Goal: Navigation & Orientation: Find specific page/section

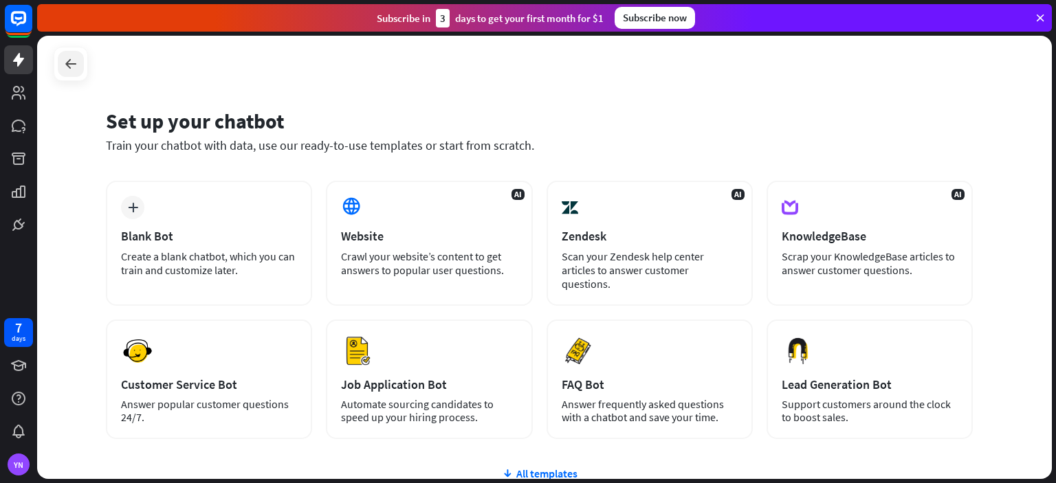
click at [76, 69] on icon at bounding box center [71, 64] width 16 height 16
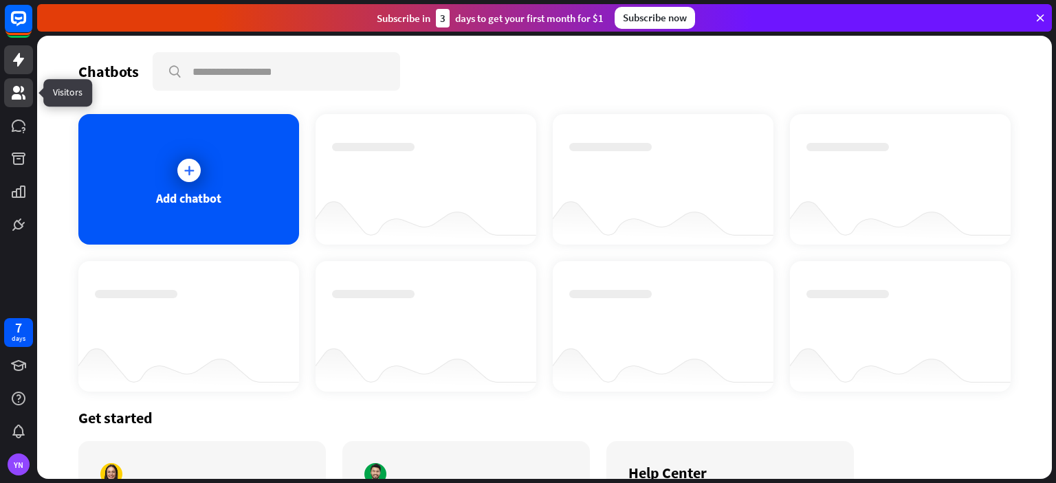
click at [25, 95] on icon at bounding box center [18, 93] width 16 height 16
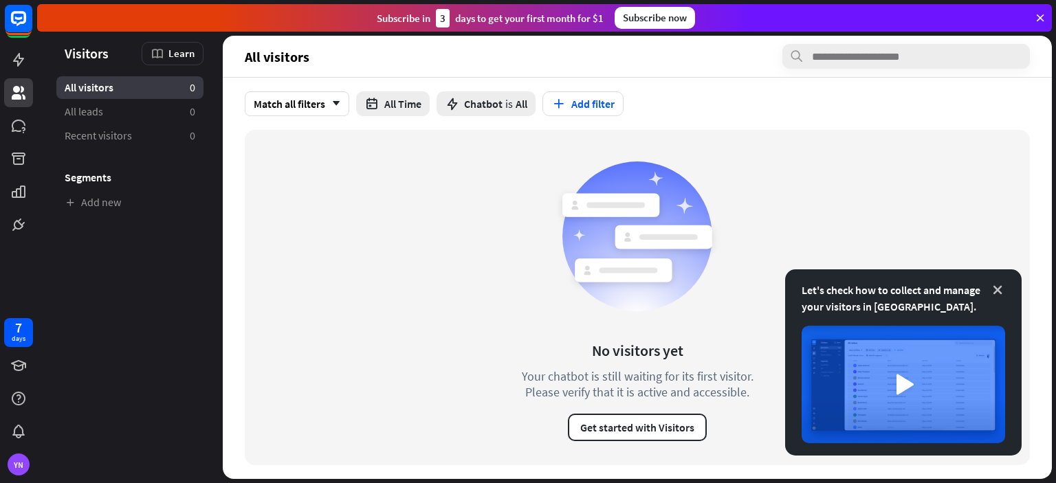
click at [997, 289] on icon at bounding box center [998, 290] width 14 height 14
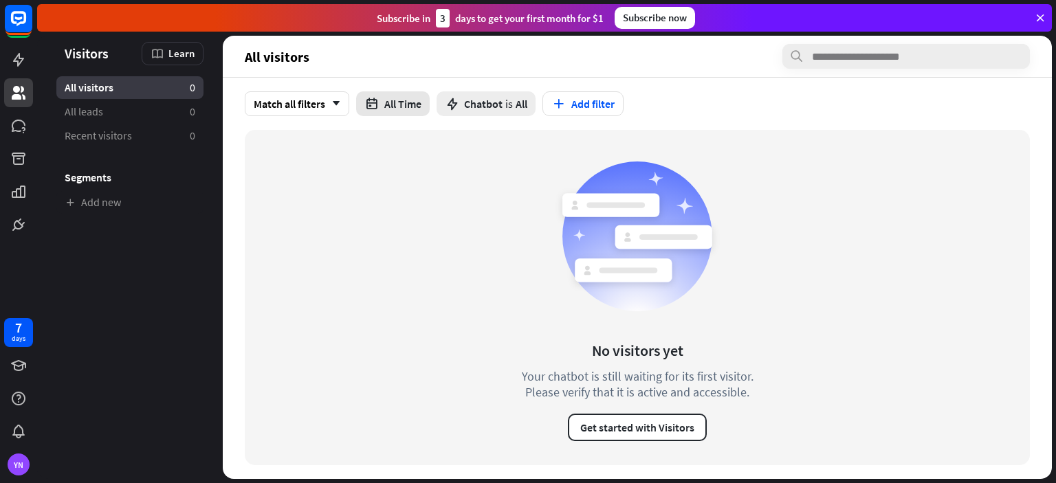
click at [397, 100] on button "All Time" at bounding box center [393, 103] width 74 height 25
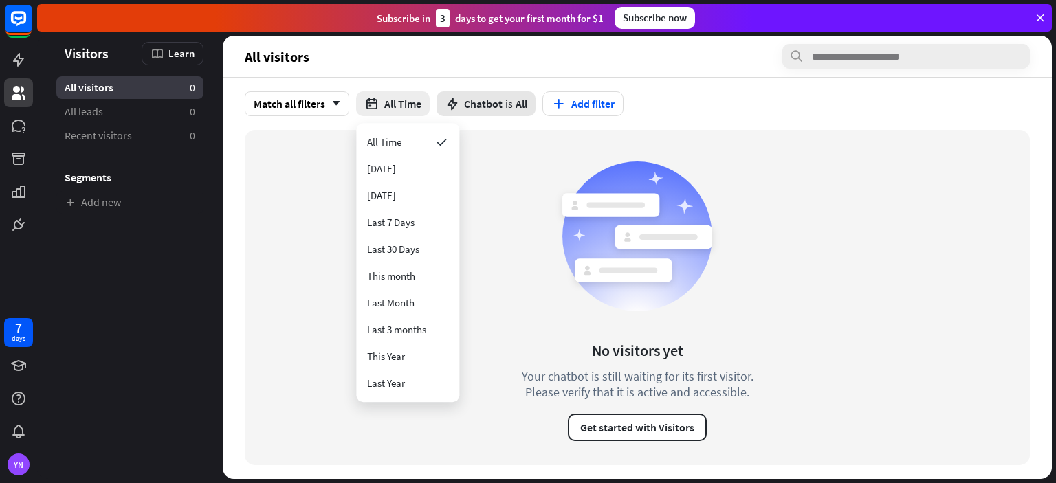
click at [456, 105] on icon at bounding box center [452, 103] width 15 height 15
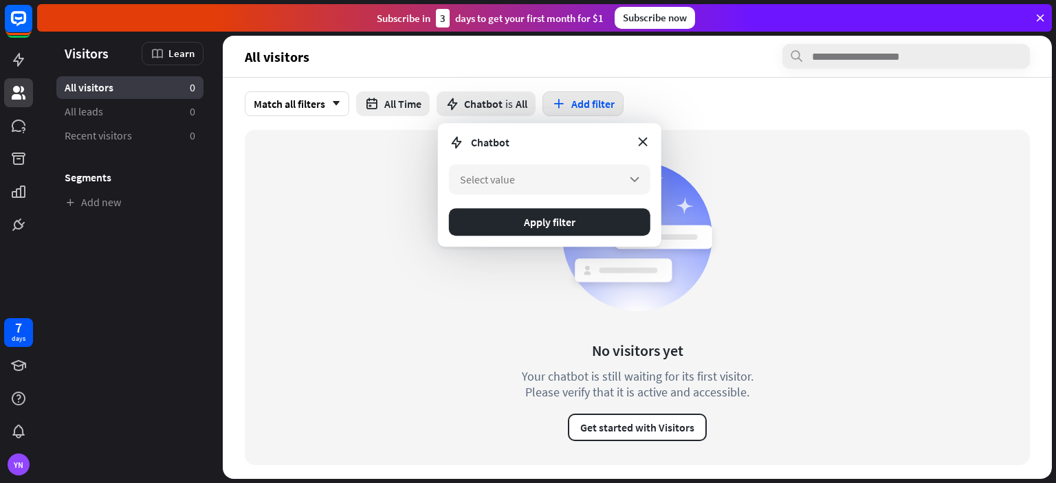
click at [563, 98] on icon "button" at bounding box center [558, 104] width 14 height 14
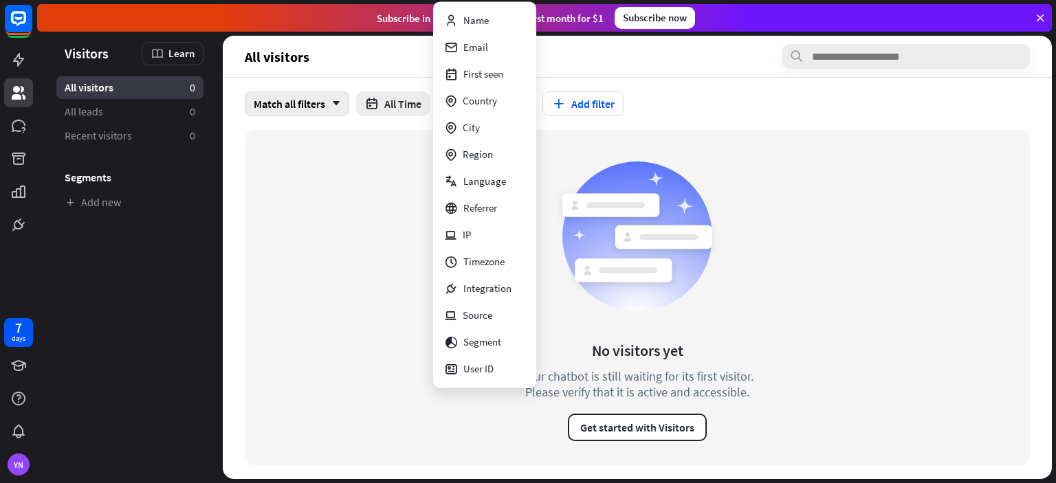
click at [274, 104] on div "Match all filters arrow_down" at bounding box center [297, 103] width 104 height 25
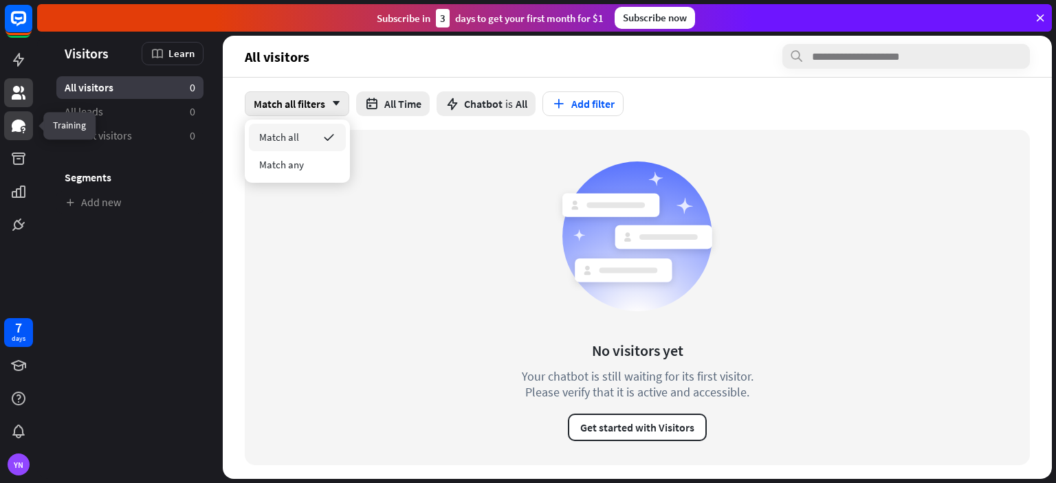
click at [16, 120] on icon at bounding box center [18, 126] width 16 height 16
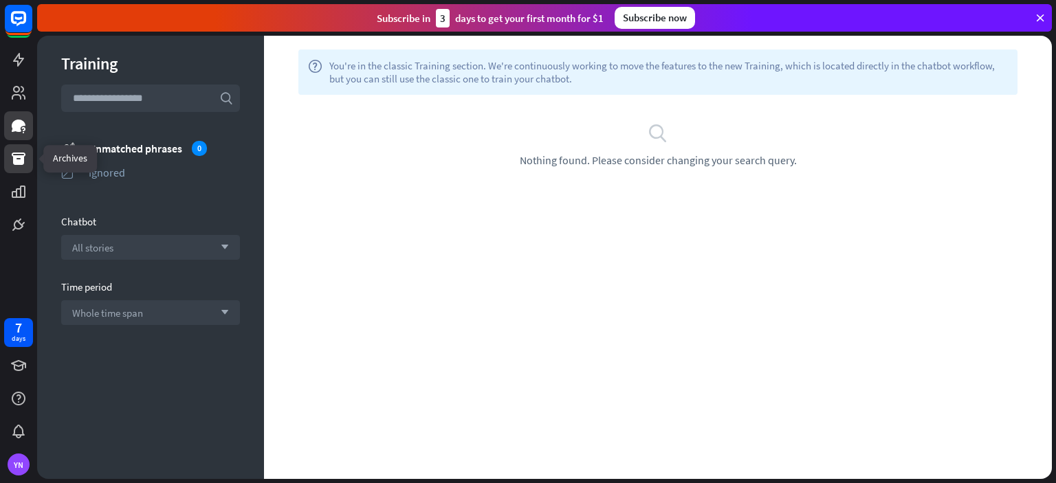
click at [18, 158] on icon at bounding box center [18, 159] width 16 height 16
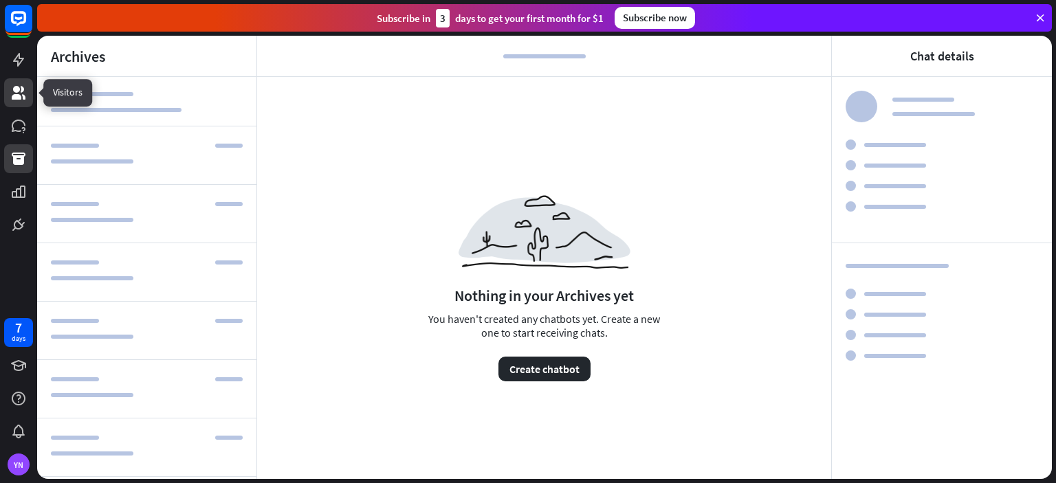
click at [22, 93] on icon at bounding box center [18, 93] width 16 height 16
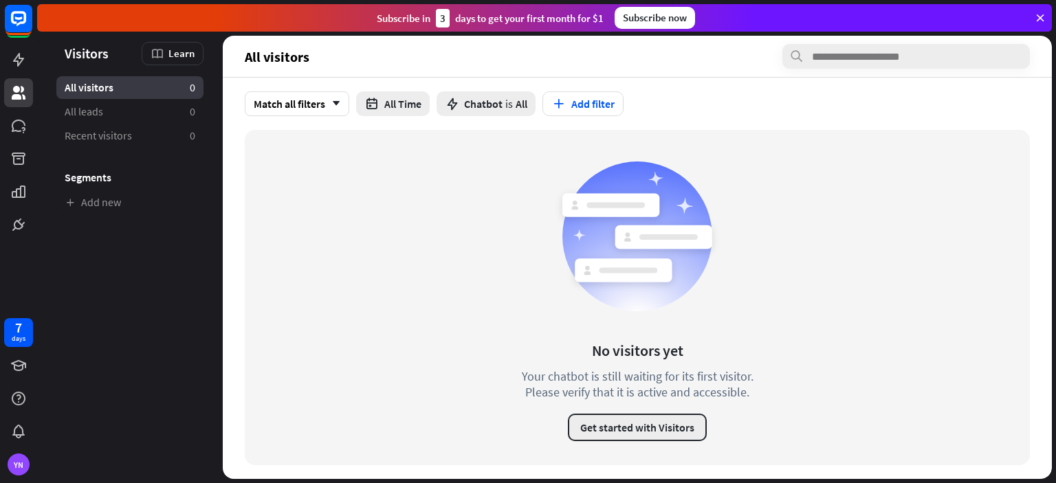
click at [665, 427] on button "Get started with Visitors" at bounding box center [637, 427] width 139 height 27
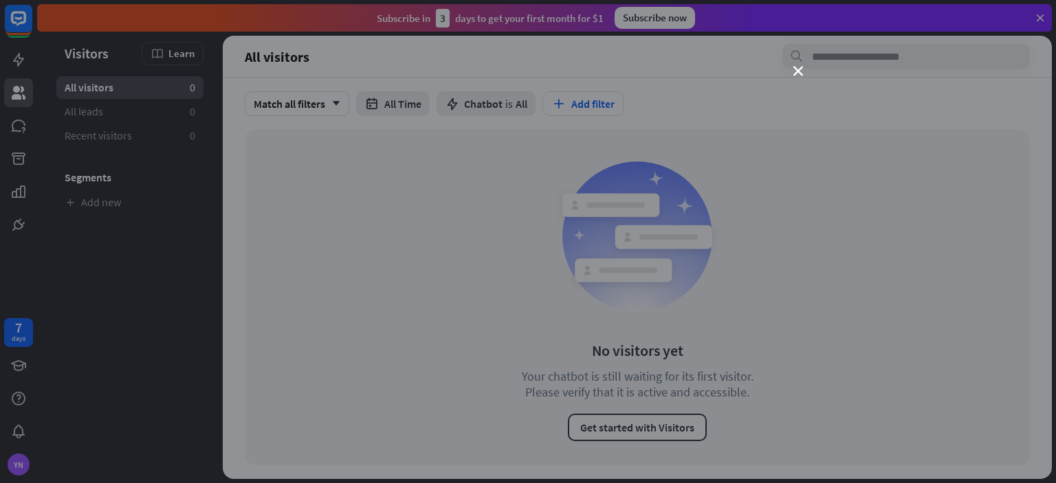
click at [792, 67] on div "close" at bounding box center [528, 241] width 1056 height 483
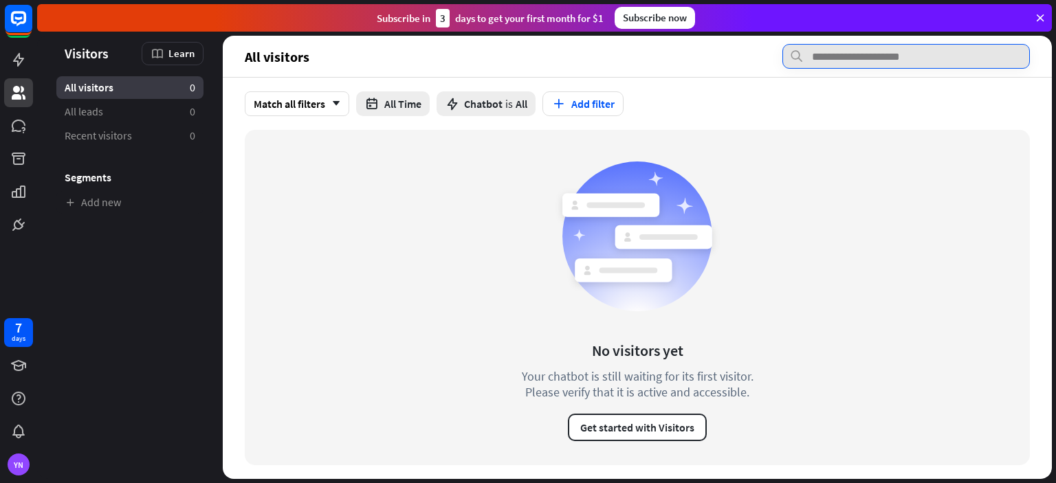
click at [824, 52] on input "text" at bounding box center [905, 56] width 247 height 25
drag, startPoint x: 760, startPoint y: 113, endPoint x: 621, endPoint y: 115, distance: 138.9
click at [760, 113] on div "Match all filters arrow_down All Time Chatbot is All Add filter" at bounding box center [637, 103] width 785 height 25
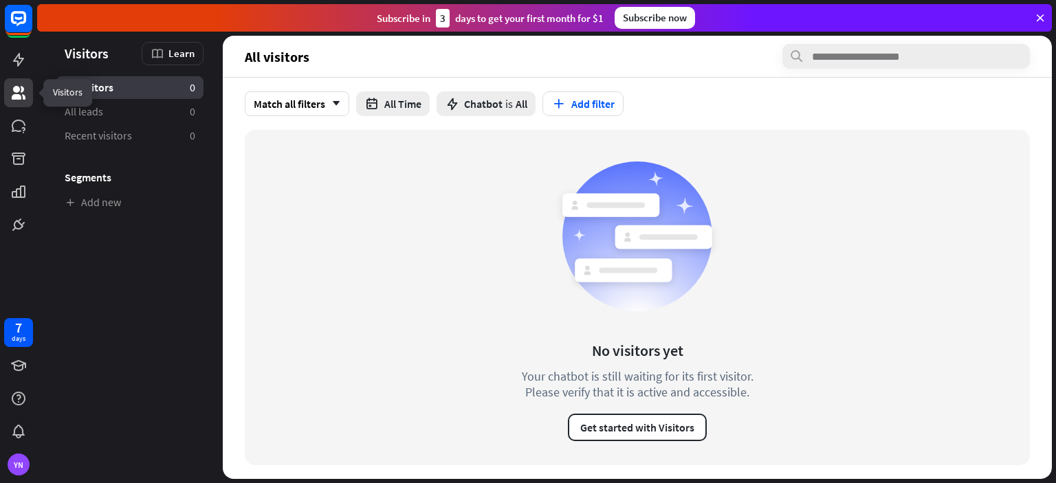
click at [11, 96] on icon at bounding box center [18, 93] width 16 height 16
click at [16, 63] on icon at bounding box center [18, 60] width 16 height 16
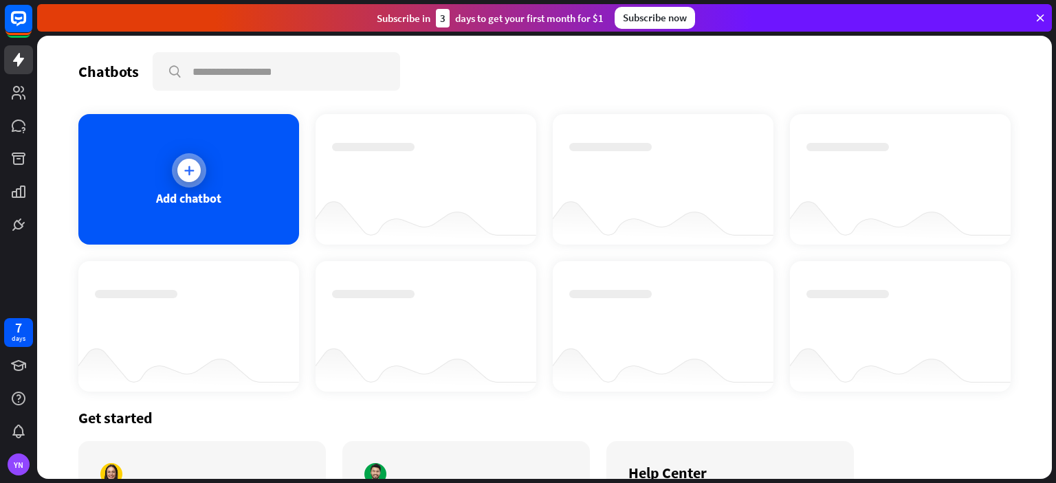
click at [200, 161] on div at bounding box center [189, 170] width 34 height 34
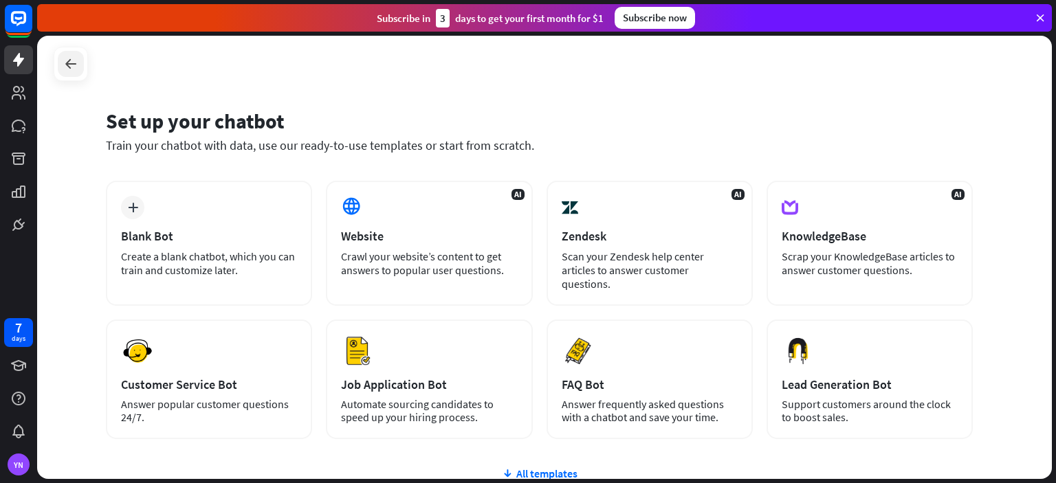
click at [71, 66] on icon at bounding box center [71, 64] width 16 height 16
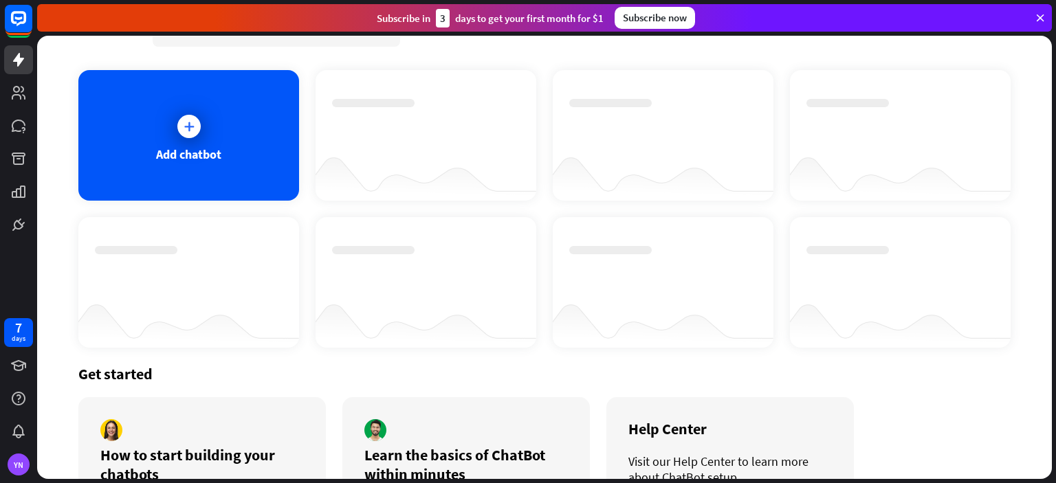
scroll to position [129, 0]
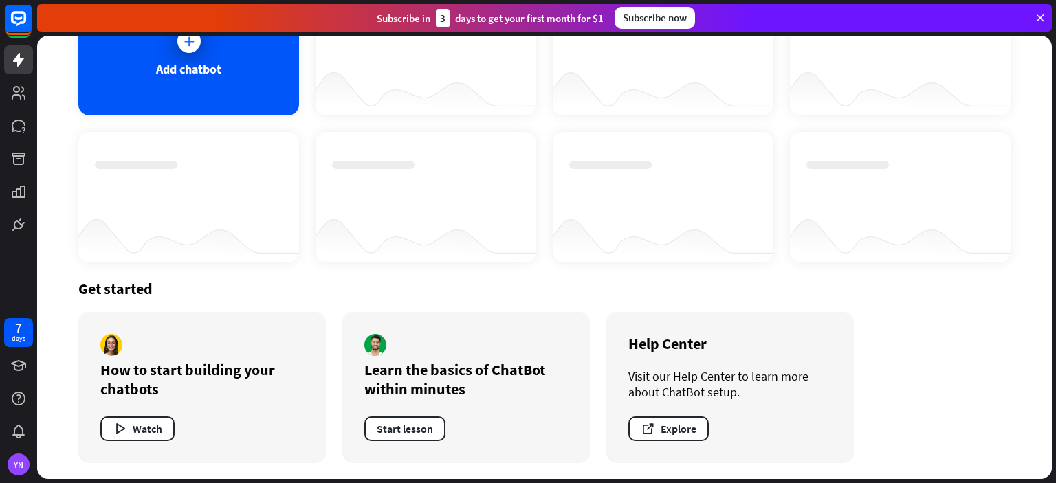
click at [114, 353] on img at bounding box center [111, 345] width 22 height 22
click at [407, 426] on button "Start lesson" at bounding box center [404, 429] width 81 height 25
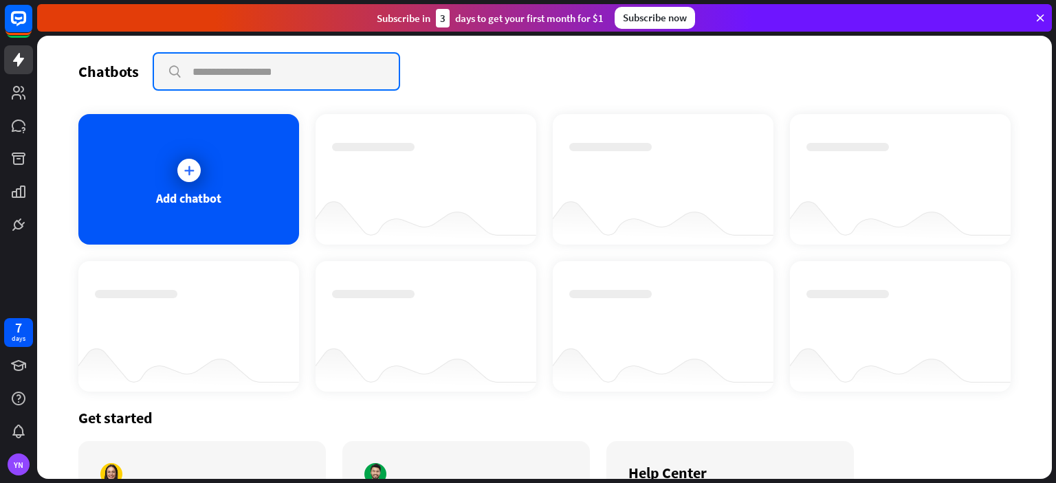
click at [327, 79] on input "text" at bounding box center [276, 72] width 245 height 36
type input "**********"
click at [294, 73] on input "**********" at bounding box center [276, 72] width 245 height 36
drag, startPoint x: 283, startPoint y: 73, endPoint x: 15, endPoint y: 78, distance: 267.4
click at [52, 78] on div "**********" at bounding box center [544, 257] width 1015 height 443
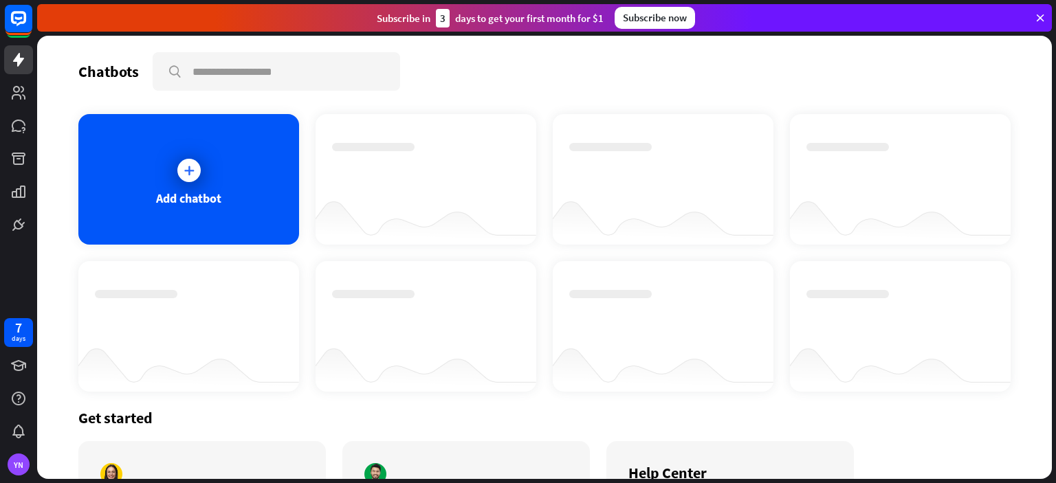
drag, startPoint x: 399, startPoint y: 113, endPoint x: 351, endPoint y: 104, distance: 48.4
click at [398, 114] on div at bounding box center [426, 179] width 221 height 131
click at [25, 15] on icon at bounding box center [18, 18] width 16 height 16
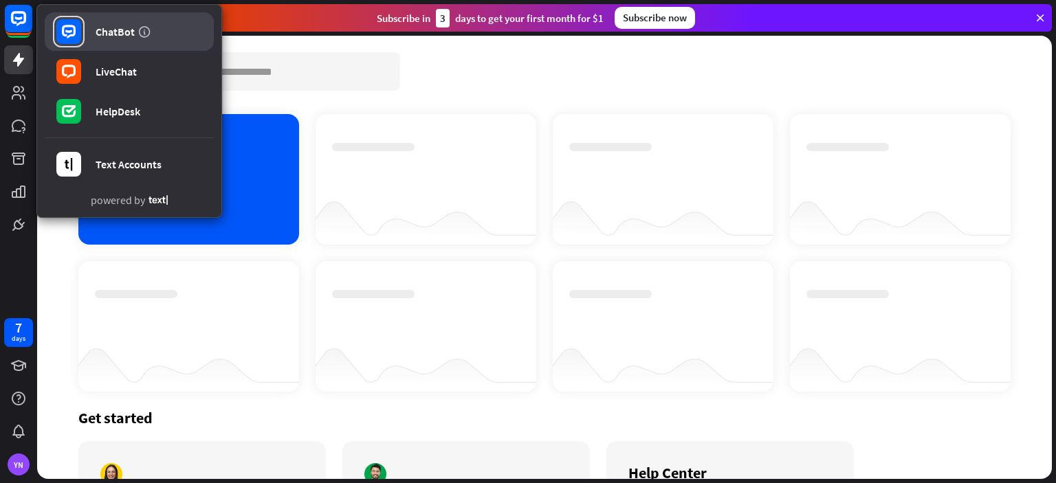
click at [153, 32] on link "ChatBot" at bounding box center [129, 31] width 169 height 38
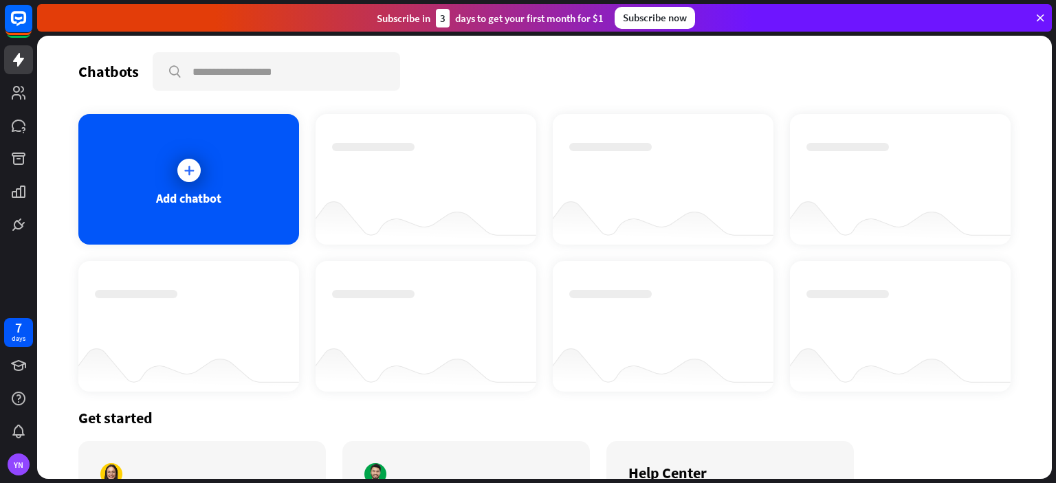
click at [0, 21] on div at bounding box center [18, 119] width 37 height 239
click at [1, 21] on div at bounding box center [18, 119] width 37 height 239
click at [20, 27] on rect at bounding box center [18, 18] width 30 height 30
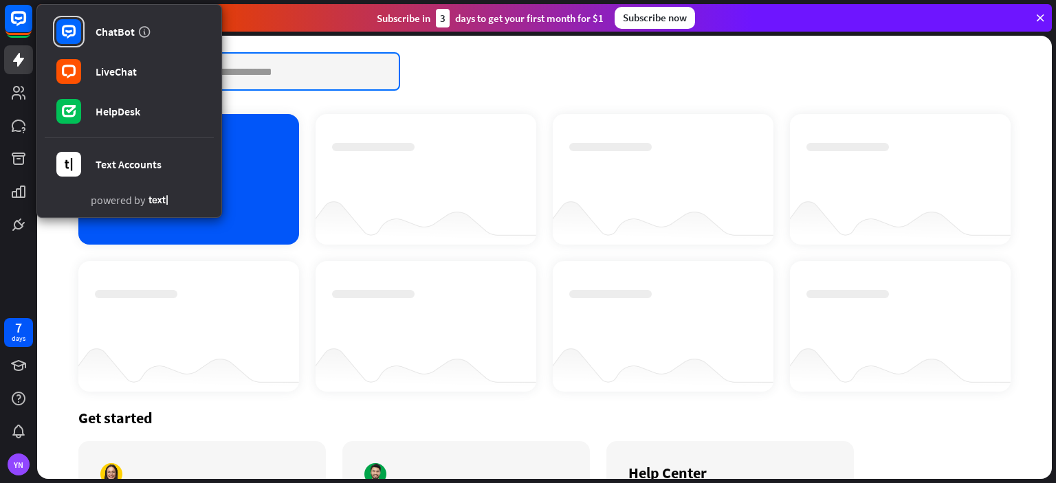
click at [395, 60] on input "text" at bounding box center [276, 72] width 245 height 36
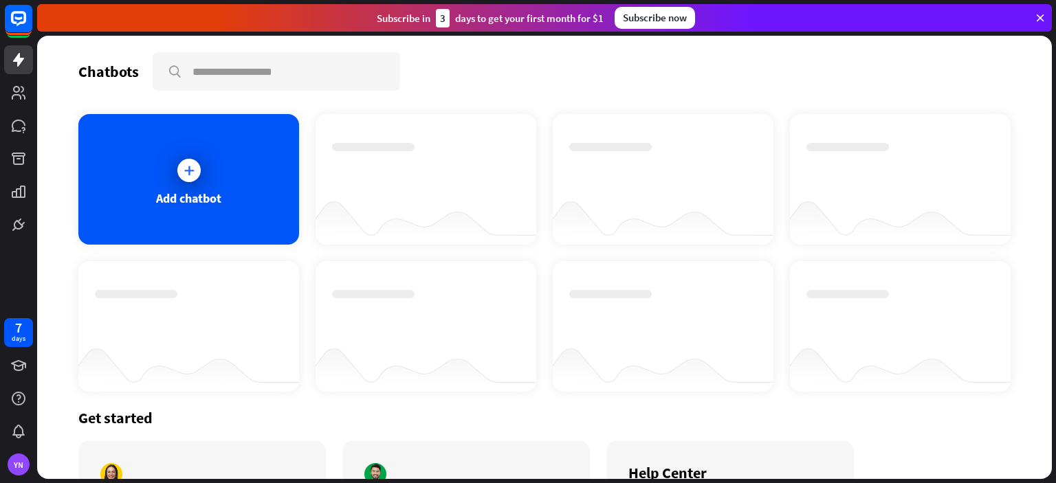
click at [437, 62] on div "Chatbots search" at bounding box center [544, 71] width 932 height 38
click at [10, 423] on icon at bounding box center [18, 431] width 16 height 16
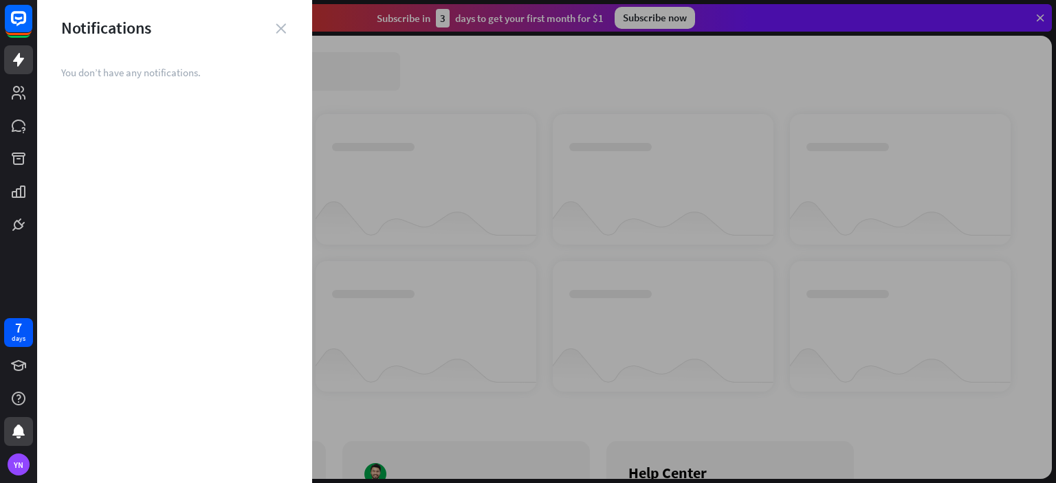
click at [283, 25] on icon "close" at bounding box center [281, 28] width 10 height 10
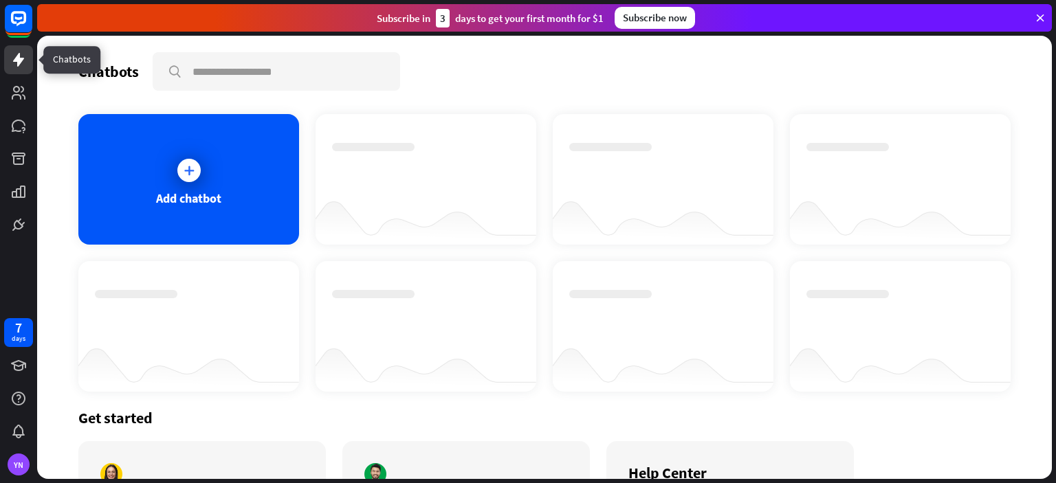
click at [10, 64] on icon at bounding box center [18, 60] width 16 height 16
click at [11, 49] on link at bounding box center [18, 59] width 29 height 29
click at [11, 48] on link at bounding box center [18, 59] width 29 height 29
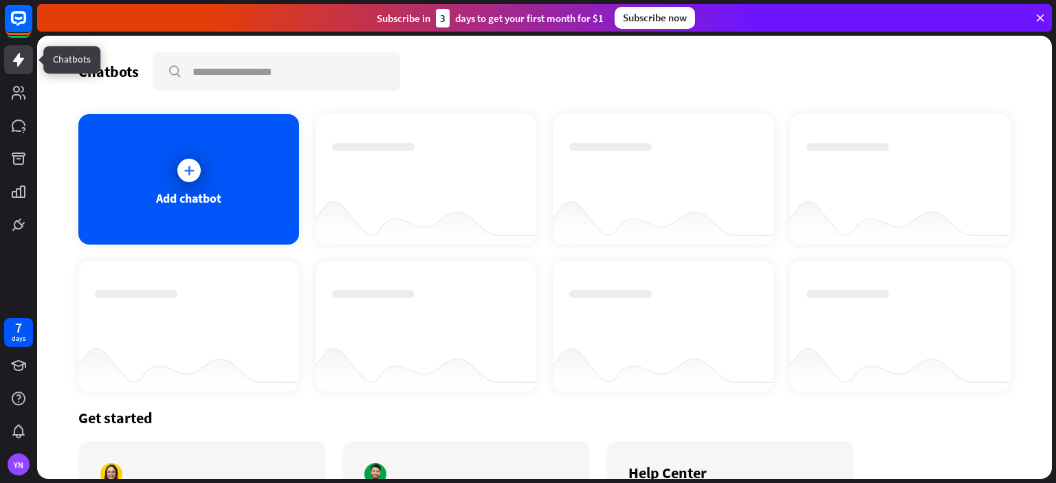
click at [12, 48] on link at bounding box center [18, 59] width 29 height 29
click at [13, 50] on link at bounding box center [18, 59] width 29 height 29
click at [17, 82] on link at bounding box center [18, 92] width 29 height 29
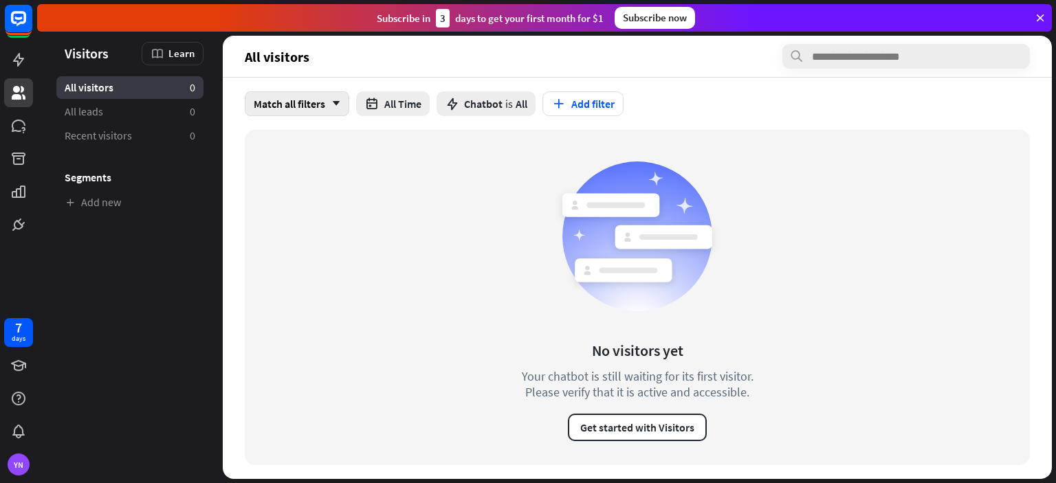
click at [321, 102] on div "Match all filters arrow_down" at bounding box center [297, 103] width 104 height 25
click at [645, 431] on button "Get started with Visitors" at bounding box center [637, 427] width 139 height 27
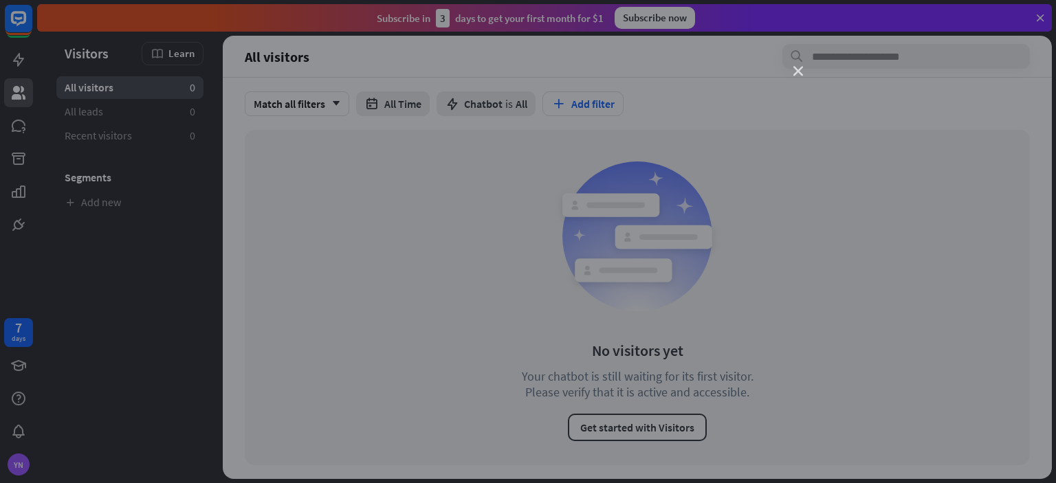
click at [795, 67] on icon "close" at bounding box center [798, 72] width 10 height 10
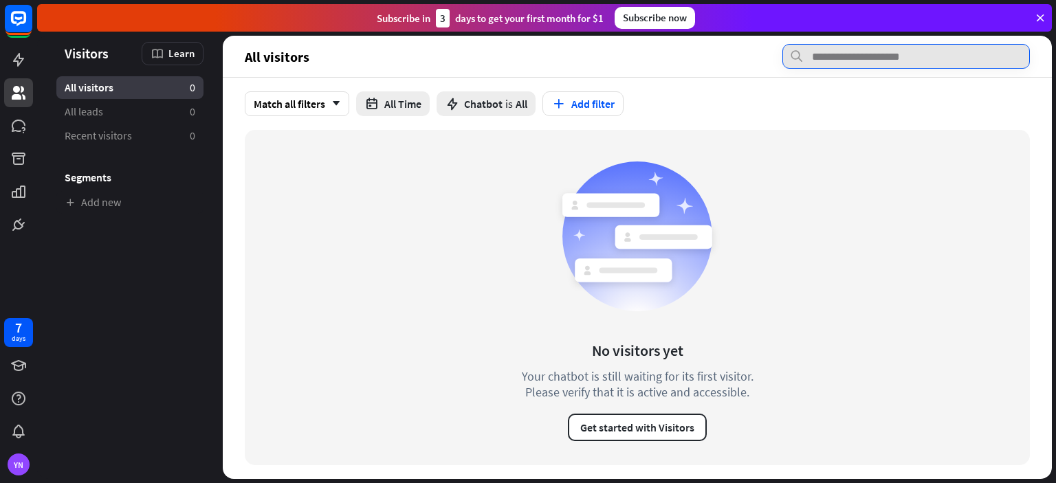
drag, startPoint x: 837, startPoint y: 58, endPoint x: 822, endPoint y: 54, distance: 14.8
click at [837, 58] on input "text" at bounding box center [905, 56] width 247 height 25
